Goal: Find specific page/section: Find specific page/section

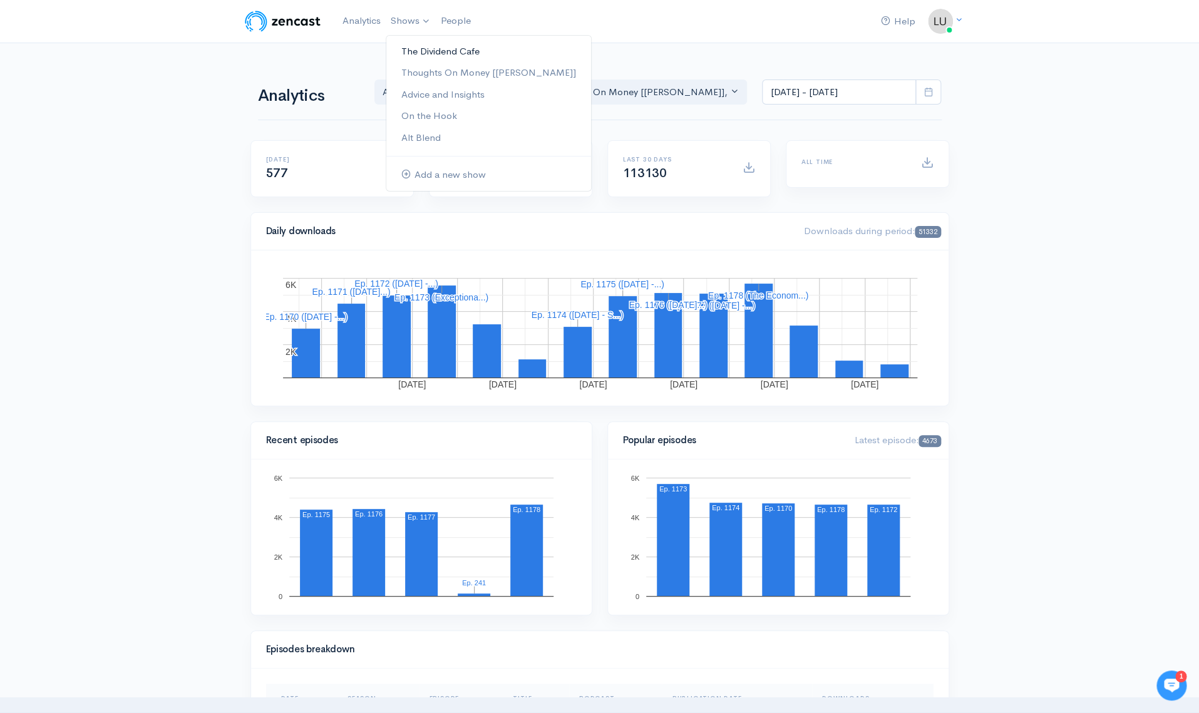
click at [409, 51] on link "The Dividend Cafe" at bounding box center [488, 52] width 205 height 22
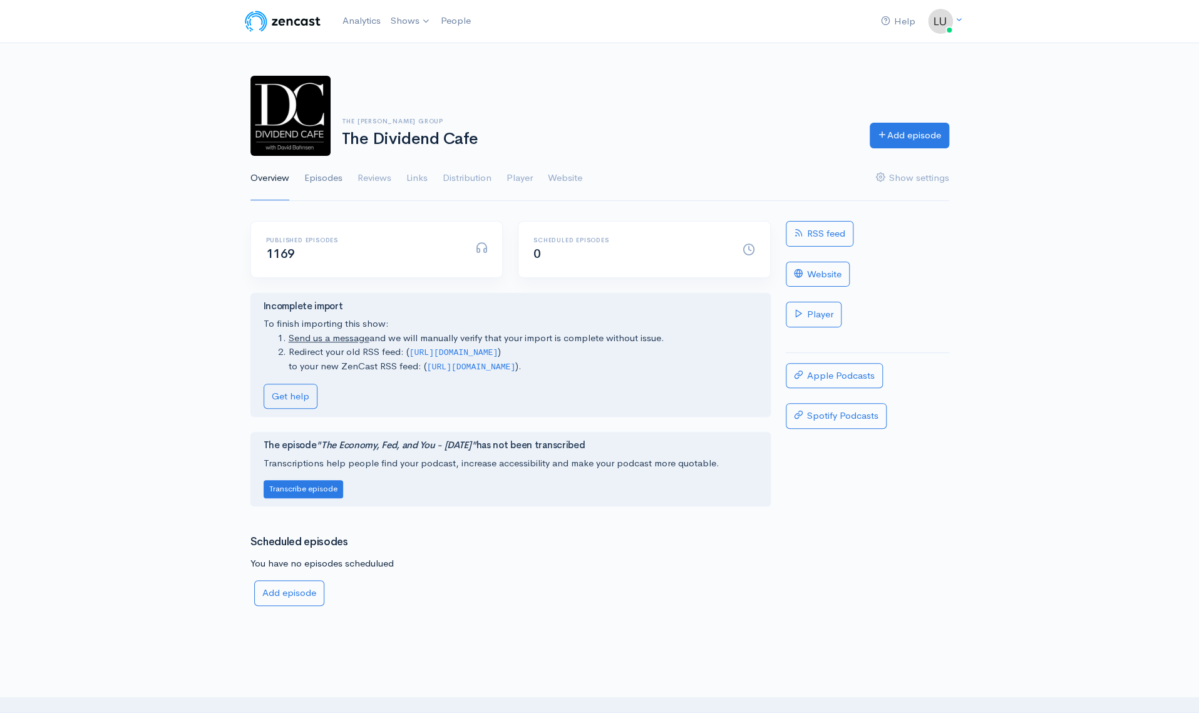
click at [316, 179] on link "Episodes" at bounding box center [323, 178] width 38 height 45
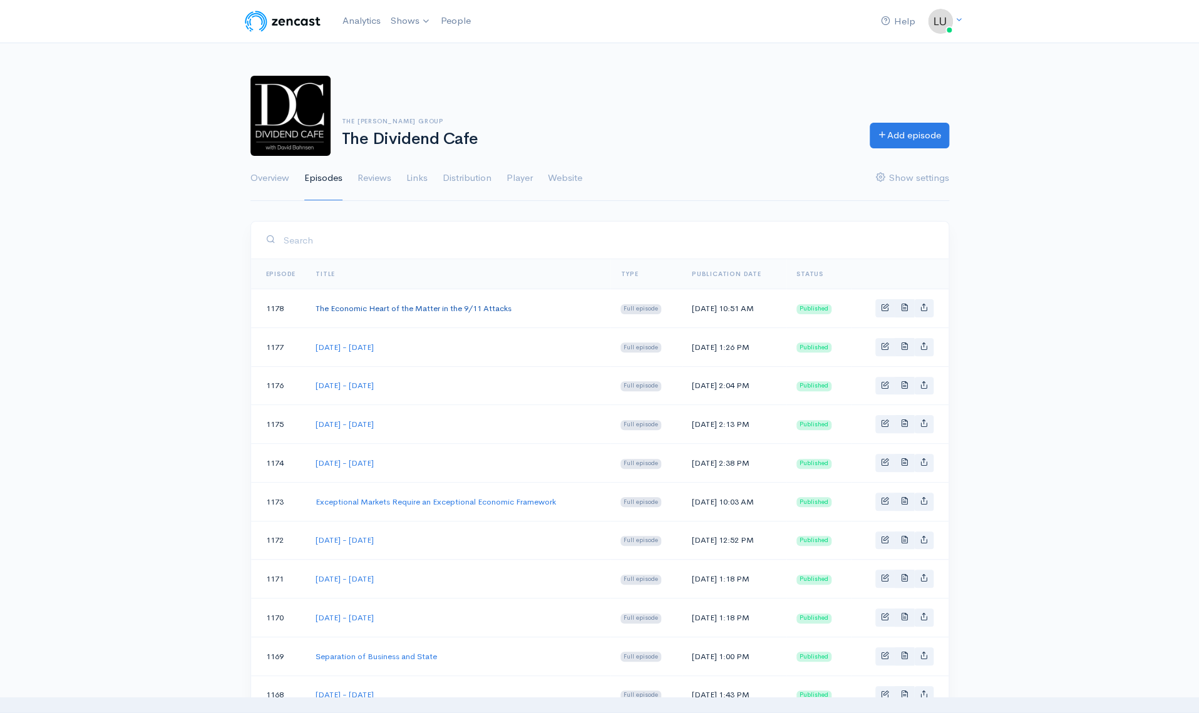
click at [460, 303] on link "The Economic Heart of the Matter in the 9/11 Attacks" at bounding box center [414, 308] width 196 height 11
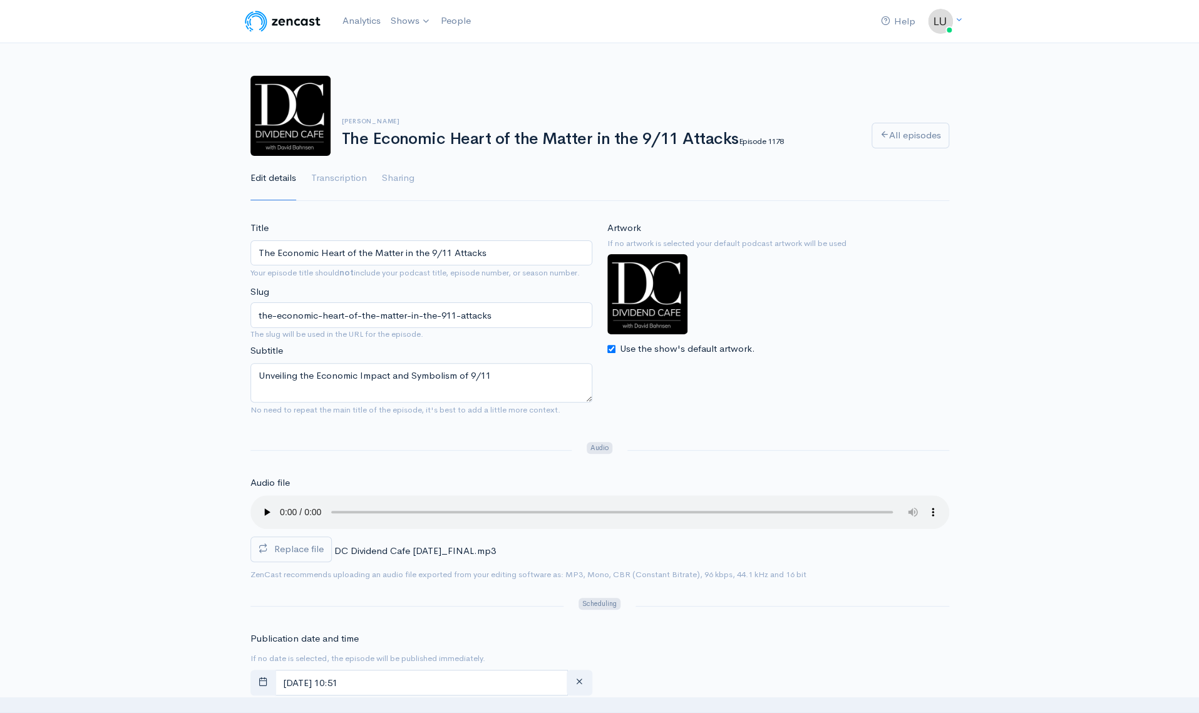
scroll to position [163, 0]
